Goal: Task Accomplishment & Management: Manage account settings

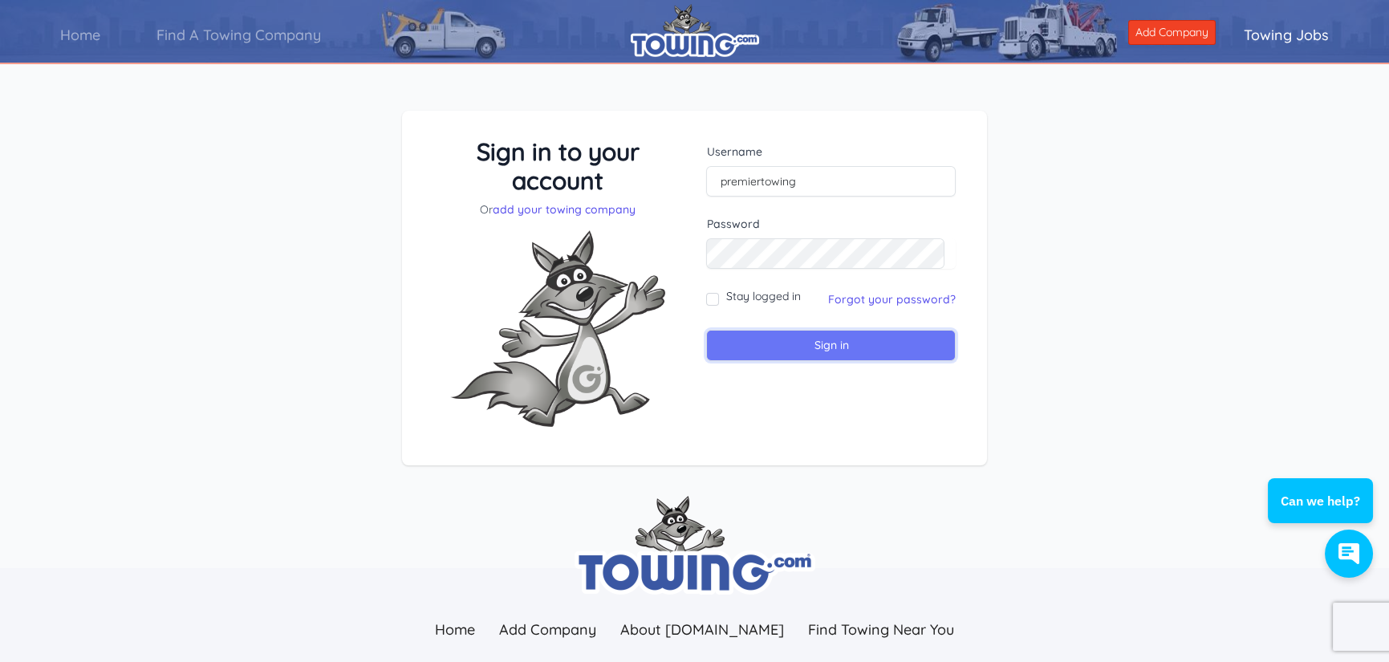
click at [828, 341] on input "Sign in" at bounding box center [831, 345] width 250 height 31
click at [853, 295] on link "Forgot your password?" at bounding box center [892, 299] width 128 height 14
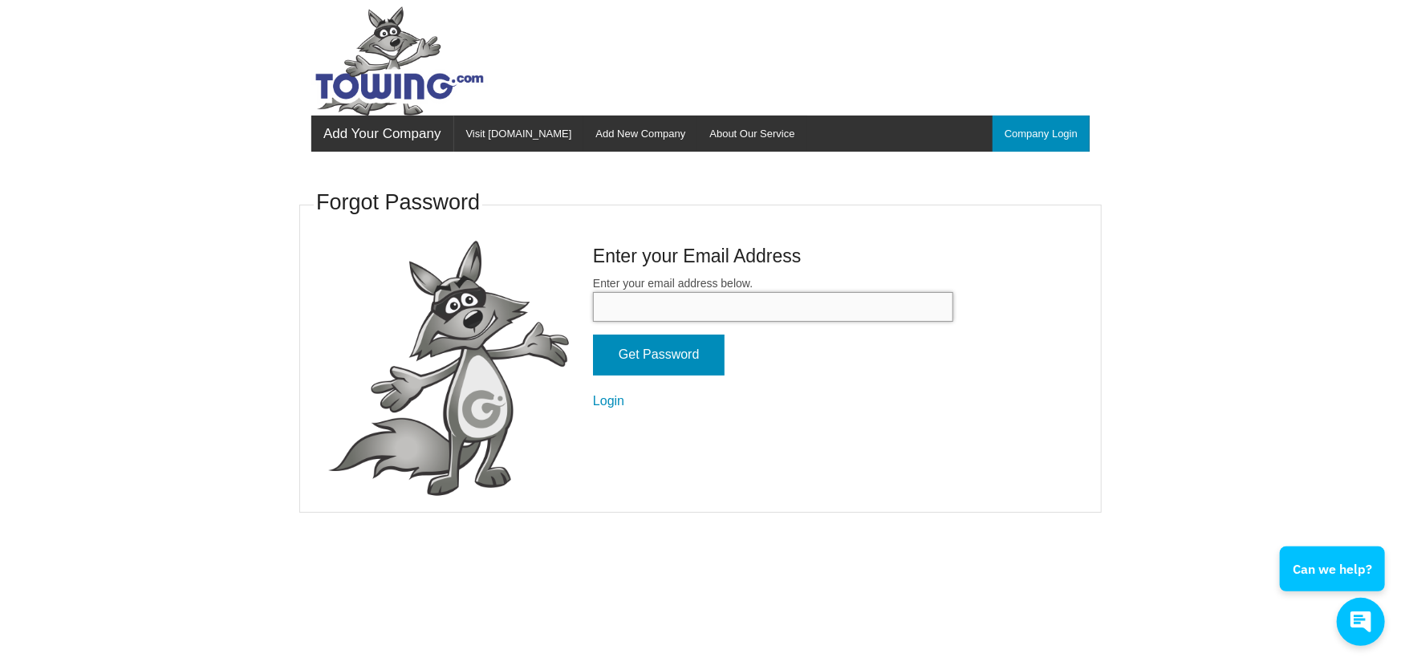
click at [747, 303] on input "Enter your email address below." at bounding box center [773, 307] width 360 height 30
type input "Badadl2ude@aol.com"
click at [682, 350] on input "Get Password" at bounding box center [659, 355] width 132 height 41
